Goal: Task Accomplishment & Management: Complete application form

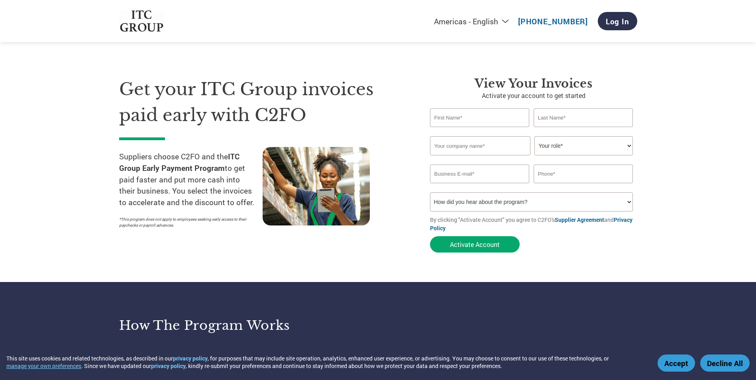
click at [494, 116] on input "text" at bounding box center [480, 117] width 100 height 19
drag, startPoint x: 422, startPoint y: 118, endPoint x: 385, endPoint y: 113, distance: 37.4
click at [387, 117] on div "Get your ITC Group invoices paid early with C2FO Suppliers choose C2FO and the …" at bounding box center [378, 151] width 518 height 212
type input "UMESH"
type input "KUMAR"
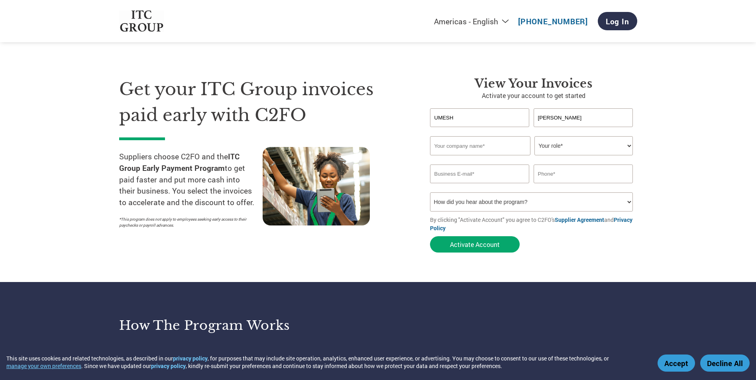
click at [472, 148] on input "text" at bounding box center [480, 145] width 100 height 19
type input "SAR INDUSTRIES"
click at [483, 175] on input "email" at bounding box center [480, 174] width 100 height 19
type input "**********"
type input "07060601729"
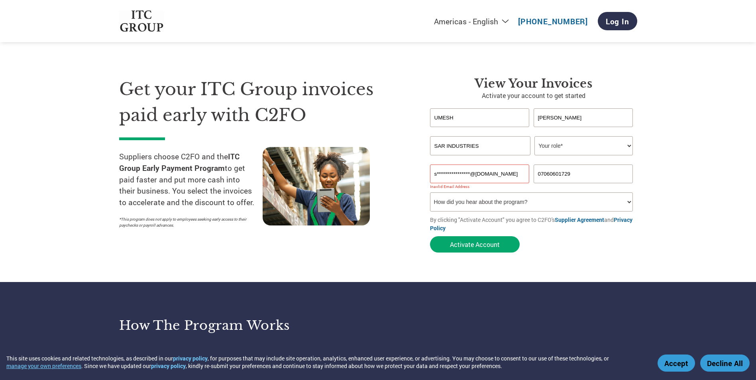
click at [628, 202] on select "How did you hear about the program? Received a letter Email Social Media Online…" at bounding box center [531, 202] width 203 height 19
select select "Email"
click at [430, 193] on select "How did you hear about the program? Received a letter Email Social Media Online…" at bounding box center [531, 202] width 203 height 19
click at [507, 171] on input "**********" at bounding box center [480, 174] width 100 height 19
drag, startPoint x: 508, startPoint y: 171, endPoint x: 383, endPoint y: 171, distance: 125.6
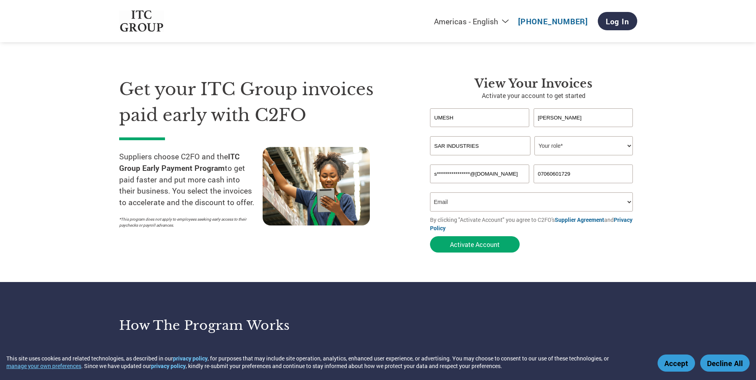
click at [383, 171] on div "**********" at bounding box center [378, 151] width 518 height 212
type input "d"
type input "s"
type input "sarindustries2017@gmail.com"
click at [623, 145] on select "Your role* CFO Controller Credit Manager Finance Director Treasurer CEO Preside…" at bounding box center [584, 145] width 98 height 19
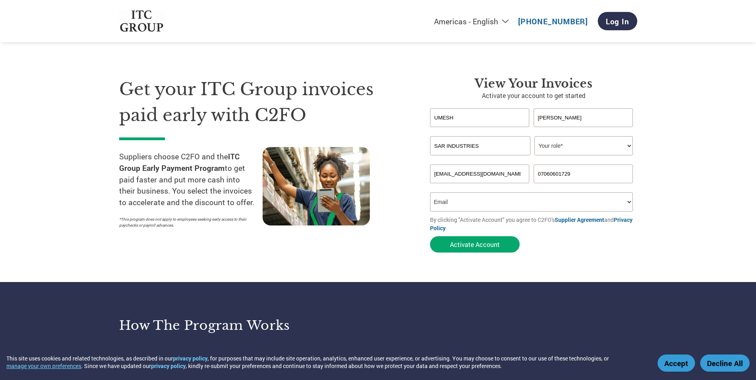
select select "OTHER"
click at [535, 136] on select "Your role* CFO Controller Credit Manager Finance Director Treasurer CEO Preside…" at bounding box center [584, 145] width 98 height 19
click at [485, 247] on button "Activate Account" at bounding box center [475, 244] width 90 height 16
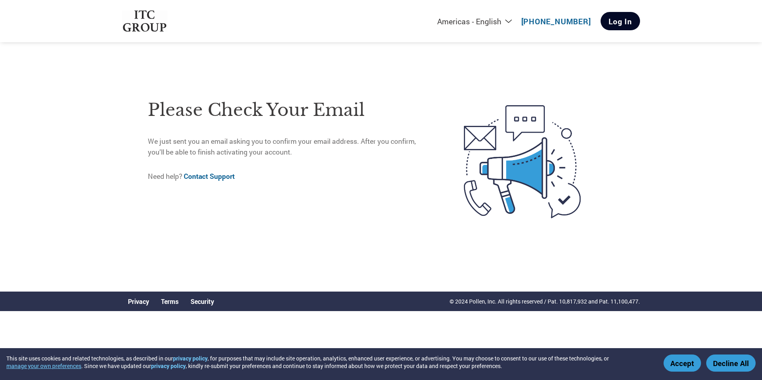
drag, startPoint x: 622, startPoint y: 18, endPoint x: 623, endPoint y: 23, distance: 4.9
click at [622, 18] on link "Log In" at bounding box center [620, 21] width 39 height 18
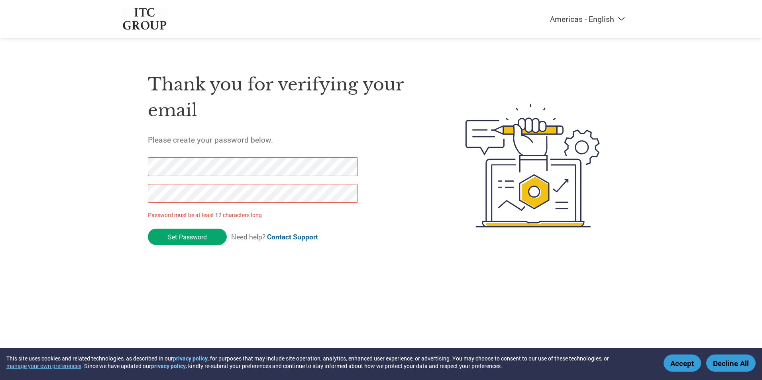
click at [88, 165] on div "Americas - English Américas - Español [GEOGRAPHIC_DATA] - Português Amériques -…" at bounding box center [381, 134] width 762 height 268
click at [70, 187] on div "Americas - English Américas - Español [GEOGRAPHIC_DATA] - Português Amériques -…" at bounding box center [381, 134] width 762 height 268
click at [192, 241] on input "Set Password" at bounding box center [187, 237] width 79 height 16
